Goal: Task Accomplishment & Management: Use online tool/utility

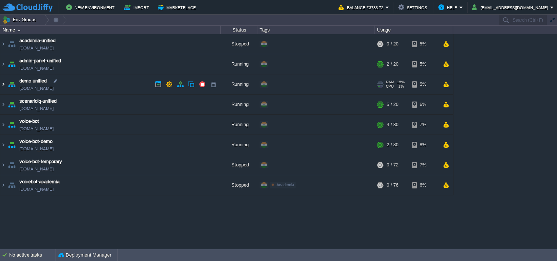
click at [2, 84] on img at bounding box center [3, 85] width 6 height 20
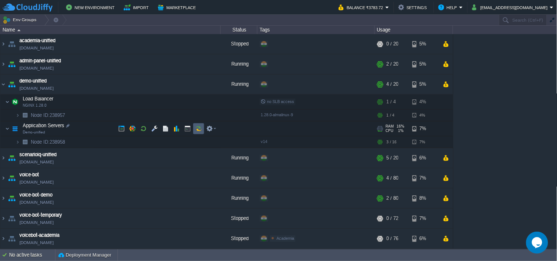
click at [199, 125] on td at bounding box center [198, 128] width 11 height 11
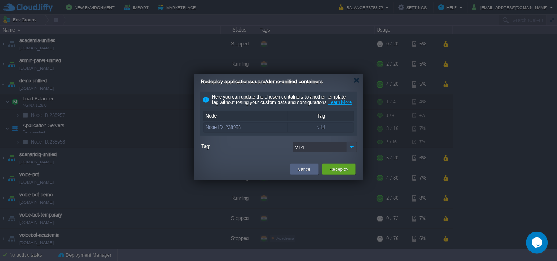
click at [352, 153] on img at bounding box center [352, 147] width 10 height 11
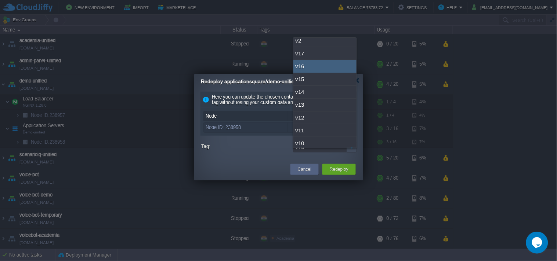
scroll to position [108, 0]
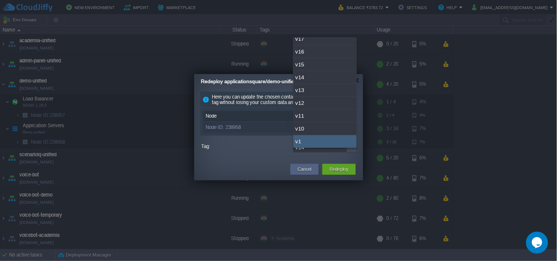
click at [246, 166] on div "Cancel Redeploy" at bounding box center [278, 169] width 169 height 21
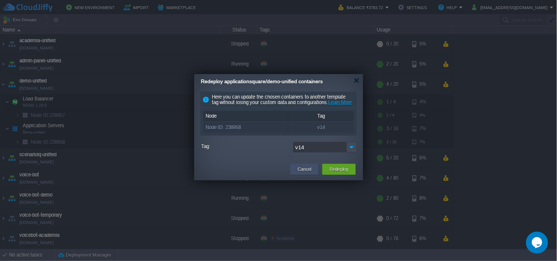
click at [300, 173] on button "Cancel" at bounding box center [305, 169] width 14 height 7
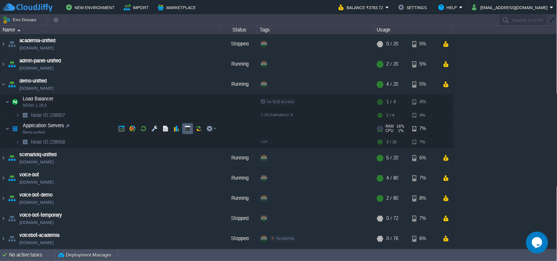
click at [193, 127] on td at bounding box center [198, 128] width 11 height 11
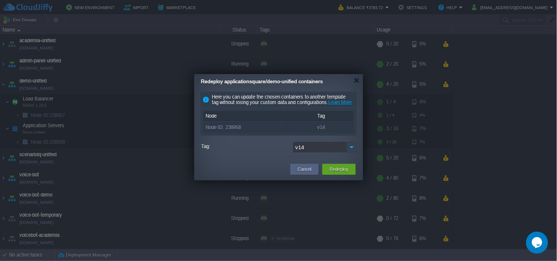
click at [353, 153] on img at bounding box center [352, 147] width 10 height 11
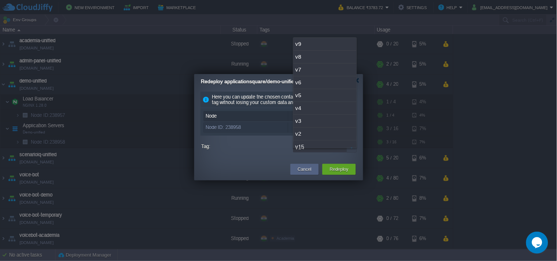
scroll to position [19, 0]
click at [336, 130] on div "v15" at bounding box center [324, 128] width 63 height 13
type input "v15"
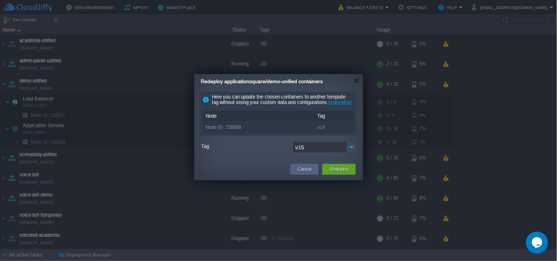
click at [325, 129] on div "v14" at bounding box center [321, 128] width 66 height 10
click at [337, 172] on button "Redeploy" at bounding box center [339, 169] width 19 height 7
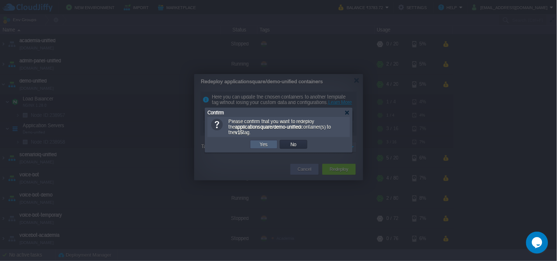
click at [266, 148] on button "Yes" at bounding box center [264, 144] width 12 height 7
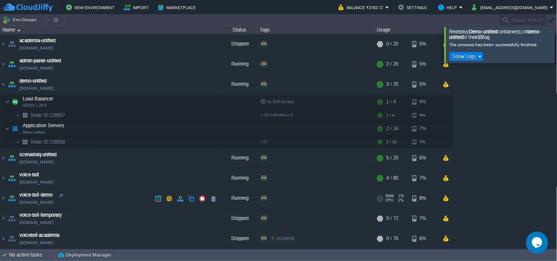
click at [54, 89] on link "[DOMAIN_NAME]" at bounding box center [36, 88] width 34 height 7
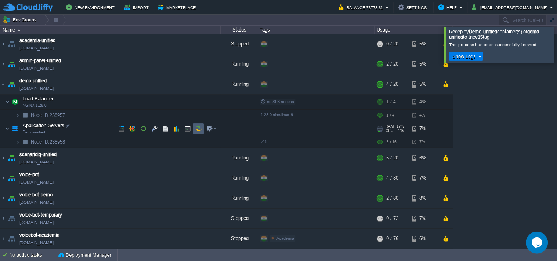
click at [201, 130] on button "button" at bounding box center [198, 129] width 7 height 7
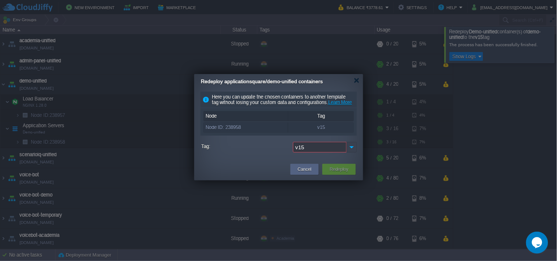
click at [349, 153] on img at bounding box center [352, 147] width 10 height 11
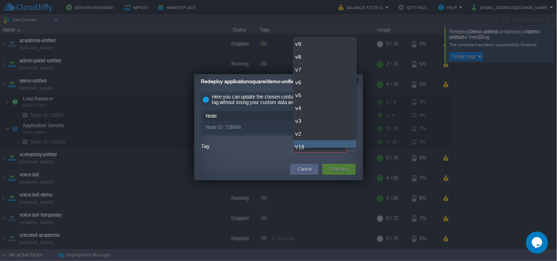
click at [325, 142] on div "v14" at bounding box center [324, 147] width 63 height 13
type input "v14"
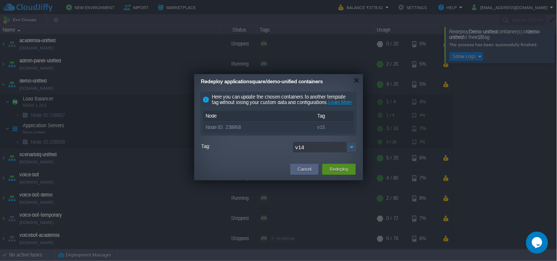
click at [331, 173] on button "Redeploy" at bounding box center [339, 169] width 19 height 7
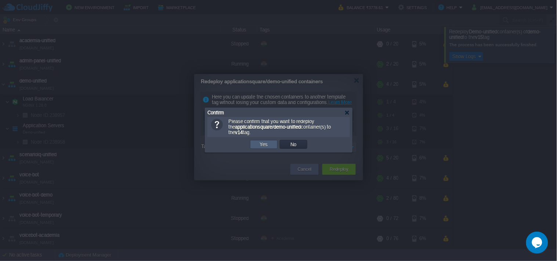
click at [265, 146] on button "Yes" at bounding box center [264, 144] width 12 height 7
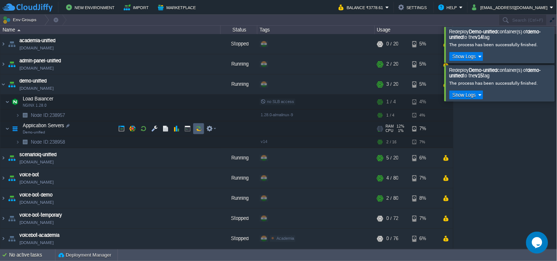
click at [200, 130] on button "button" at bounding box center [198, 129] width 7 height 7
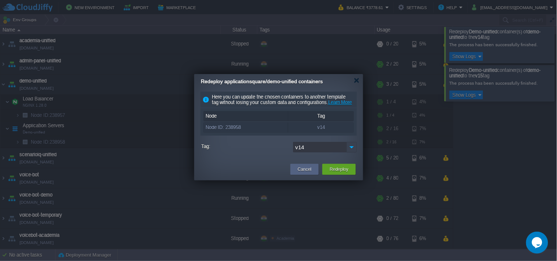
click at [353, 153] on img at bounding box center [352, 147] width 10 height 11
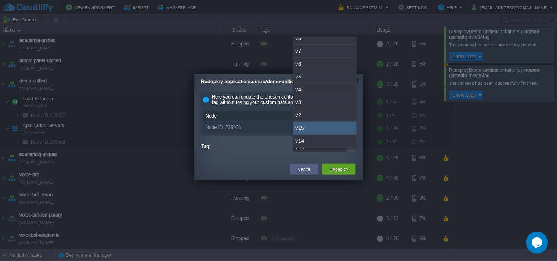
click at [324, 131] on div "v15" at bounding box center [324, 128] width 63 height 13
type input "v15"
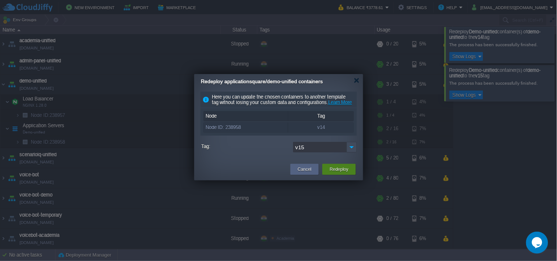
click at [337, 173] on button "Redeploy" at bounding box center [339, 169] width 19 height 7
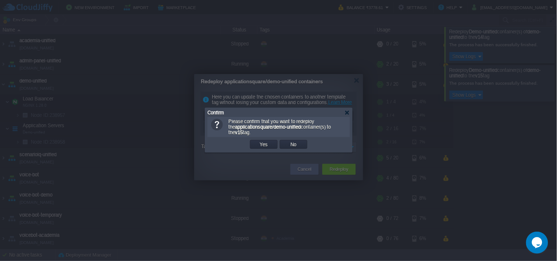
click at [267, 147] on button "Yes" at bounding box center [264, 144] width 12 height 7
